Goal: Task Accomplishment & Management: Manage account settings

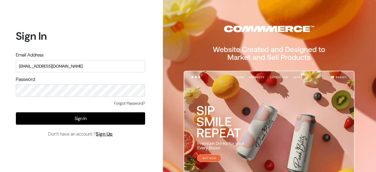
type input "admin@shahbookhouse.com"
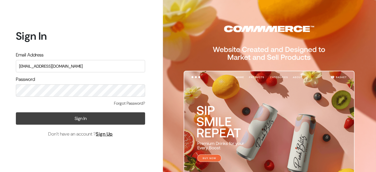
click at [115, 112] on button "Sign In" at bounding box center [80, 118] width 129 height 12
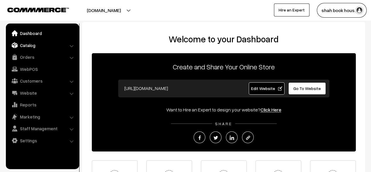
click at [26, 45] on link "Catalog" at bounding box center [42, 45] width 70 height 11
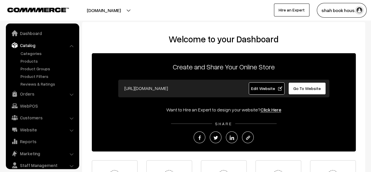
click at [26, 58] on link "Products" at bounding box center [48, 61] width 58 height 6
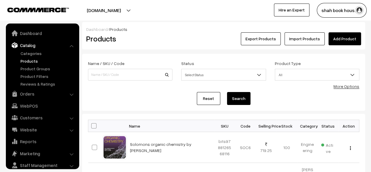
scroll to position [16, 0]
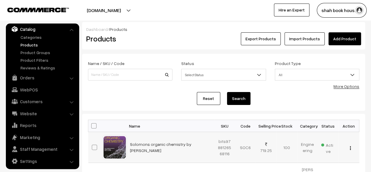
click at [350, 146] on img "button" at bounding box center [350, 148] width 1 height 4
click at [314, 170] on link "Edit" at bounding box center [324, 169] width 50 height 13
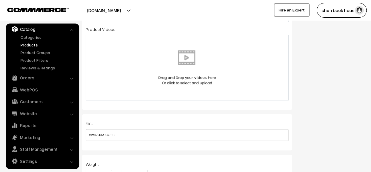
scroll to position [345, 0]
click at [28, 45] on link "Products" at bounding box center [48, 45] width 58 height 6
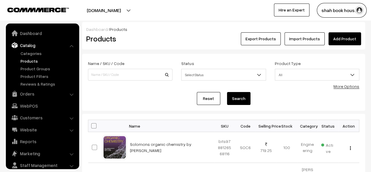
scroll to position [16, 0]
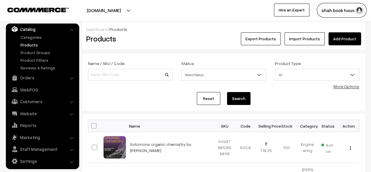
click at [352, 40] on link "Add Product" at bounding box center [345, 38] width 33 height 13
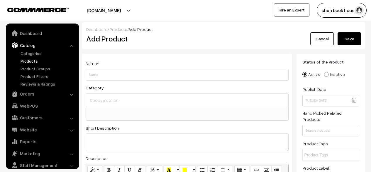
select select
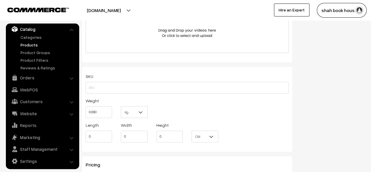
scroll to position [394, 0]
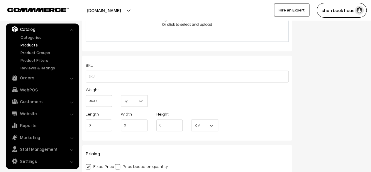
click at [217, 121] on span "CM" at bounding box center [205, 125] width 26 height 10
click at [209, 127] on b at bounding box center [212, 125] width 6 height 6
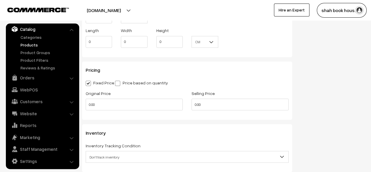
scroll to position [479, 0]
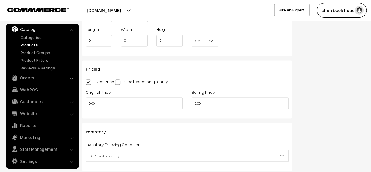
click at [117, 82] on span at bounding box center [117, 81] width 5 height 5
click at [117, 82] on input "Price based on quantity" at bounding box center [117, 81] width 4 height 4
radio input "true"
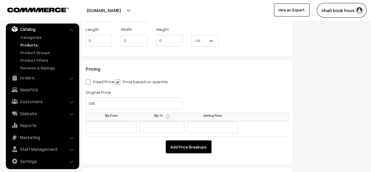
click at [89, 83] on span at bounding box center [88, 81] width 5 height 5
click at [89, 83] on input "Fixed Price" at bounding box center [88, 81] width 4 height 4
radio input "true"
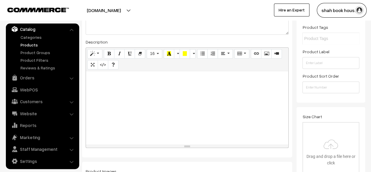
scroll to position [0, 0]
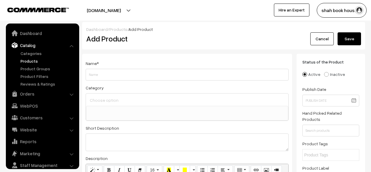
select select
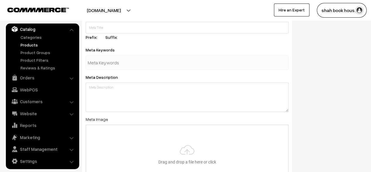
scroll to position [746, 0]
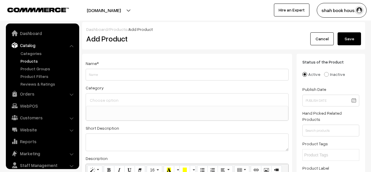
select select
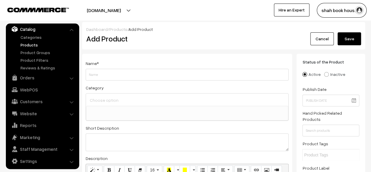
click at [124, 11] on button "[DOMAIN_NAME]" at bounding box center [103, 10] width 75 height 15
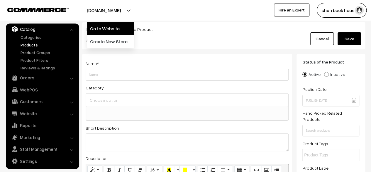
click at [119, 31] on link "Go to Website" at bounding box center [110, 28] width 47 height 13
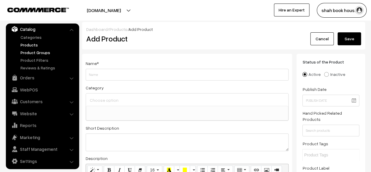
click at [41, 51] on link "Product Groups" at bounding box center [48, 52] width 58 height 6
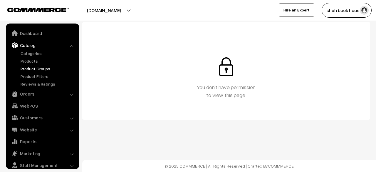
scroll to position [16, 0]
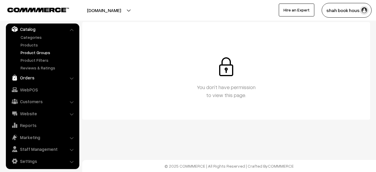
click at [23, 78] on link "Orders" at bounding box center [42, 77] width 70 height 11
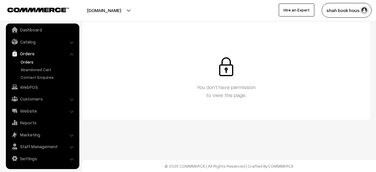
click at [25, 64] on link "Orders" at bounding box center [48, 62] width 58 height 6
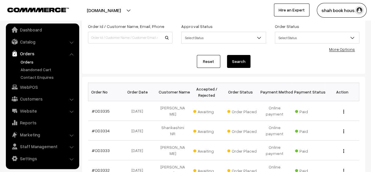
scroll to position [38, 0]
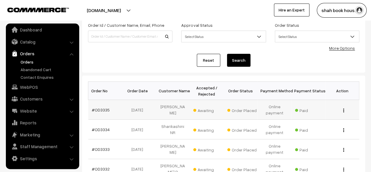
click at [344, 109] on img "button" at bounding box center [343, 110] width 1 height 4
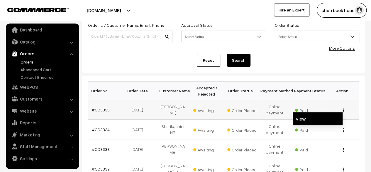
click at [317, 118] on link "View" at bounding box center [318, 118] width 50 height 13
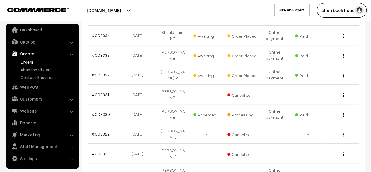
scroll to position [134, 0]
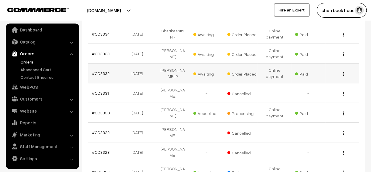
click at [344, 72] on img "button" at bounding box center [343, 74] width 1 height 4
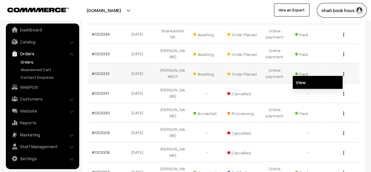
click at [324, 82] on link "View" at bounding box center [318, 82] width 50 height 13
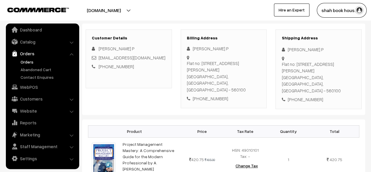
scroll to position [83, 0]
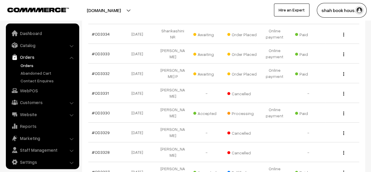
scroll to position [4, 0]
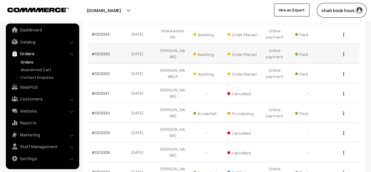
click at [344, 53] on img "button" at bounding box center [343, 54] width 1 height 4
click at [321, 60] on link "View" at bounding box center [318, 62] width 50 height 13
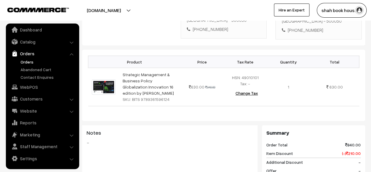
scroll to position [163, 0]
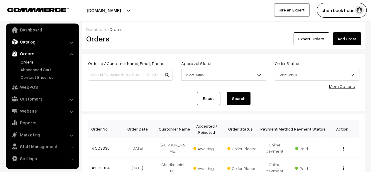
click at [28, 43] on link "Catalog" at bounding box center [42, 41] width 70 height 11
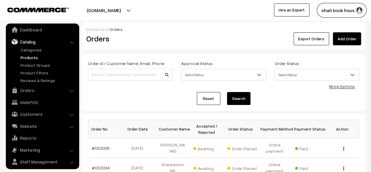
click at [26, 58] on link "Products" at bounding box center [48, 57] width 58 height 6
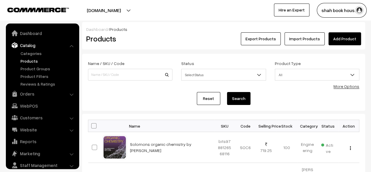
scroll to position [16, 0]
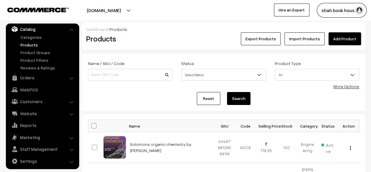
click at [349, 41] on link "Add Product" at bounding box center [345, 38] width 33 height 13
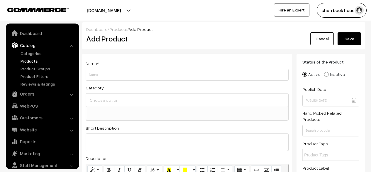
select select
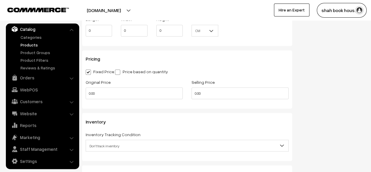
scroll to position [488, 0]
click at [262, 122] on h3 "Inventory" at bounding box center [187, 122] width 203 height 6
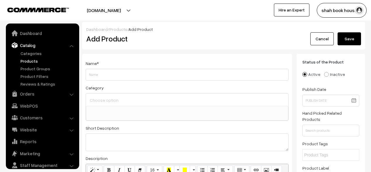
select select
